Goal: Check status: Check status

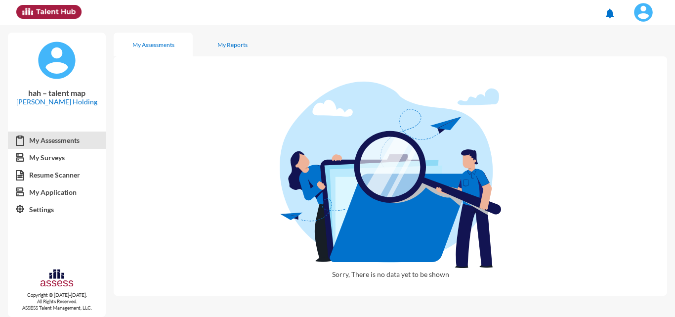
click at [633, 23] on button at bounding box center [643, 12] width 41 height 25
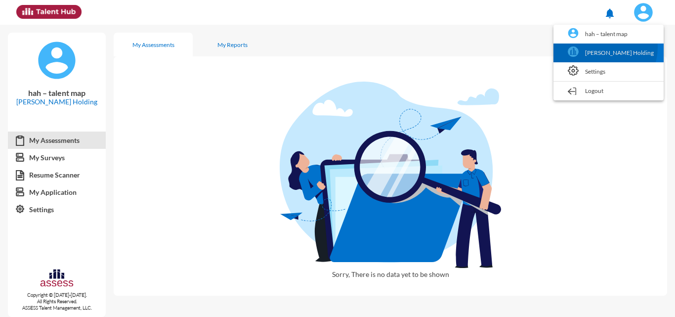
click at [617, 47] on link "[PERSON_NAME] Holding" at bounding box center [609, 52] width 100 height 19
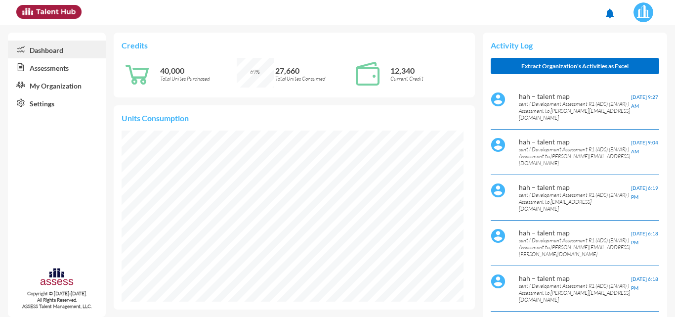
click at [35, 71] on link "Assessments" at bounding box center [57, 67] width 98 height 18
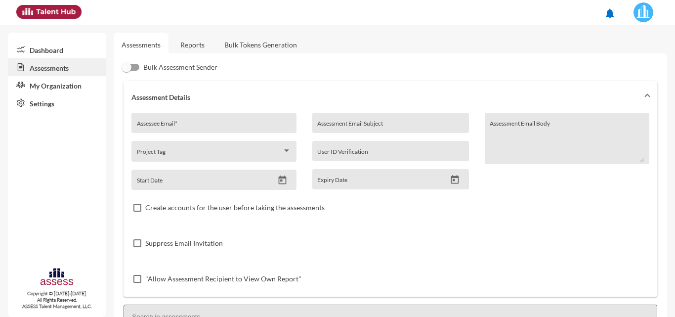
click at [194, 44] on link "Reports" at bounding box center [193, 45] width 40 height 24
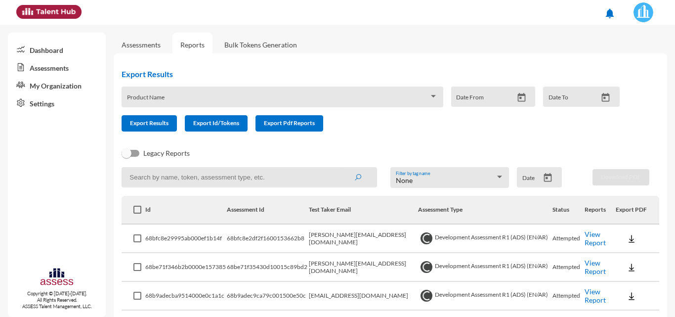
click at [271, 186] on input at bounding box center [250, 177] width 256 height 20
paste input "[PERSON_NAME][EMAIL_ADDRESS][PERSON_NAME][DOMAIN_NAME]"
type input "[PERSON_NAME][EMAIL_ADDRESS][PERSON_NAME][DOMAIN_NAME]"
click at [342, 168] on button "submit" at bounding box center [358, 177] width 32 height 18
